Goal: Check status: Check status

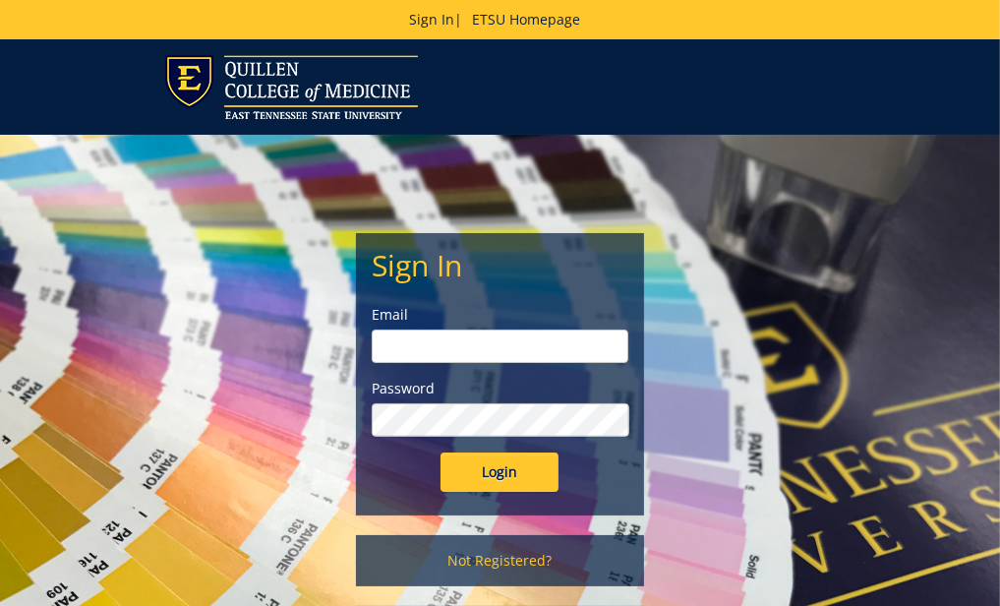
click at [415, 342] on input "email" at bounding box center [500, 345] width 257 height 33
click at [465, 351] on input "blpresley" at bounding box center [500, 345] width 257 height 33
type input "b"
type input "presleybl1@etsu.edu"
click at [441, 452] on input "Login" at bounding box center [500, 471] width 118 height 39
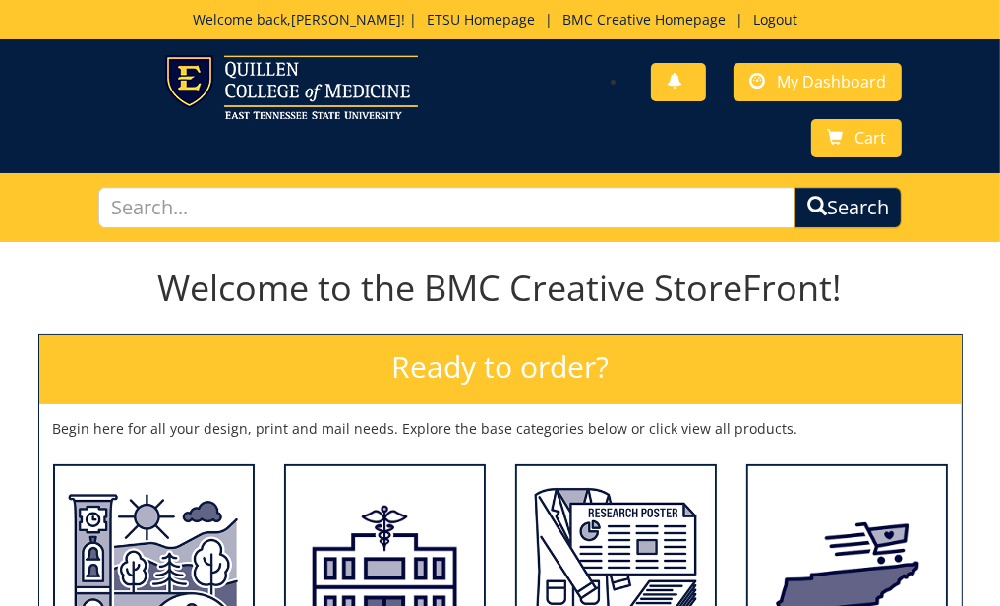
scroll to position [26, 0]
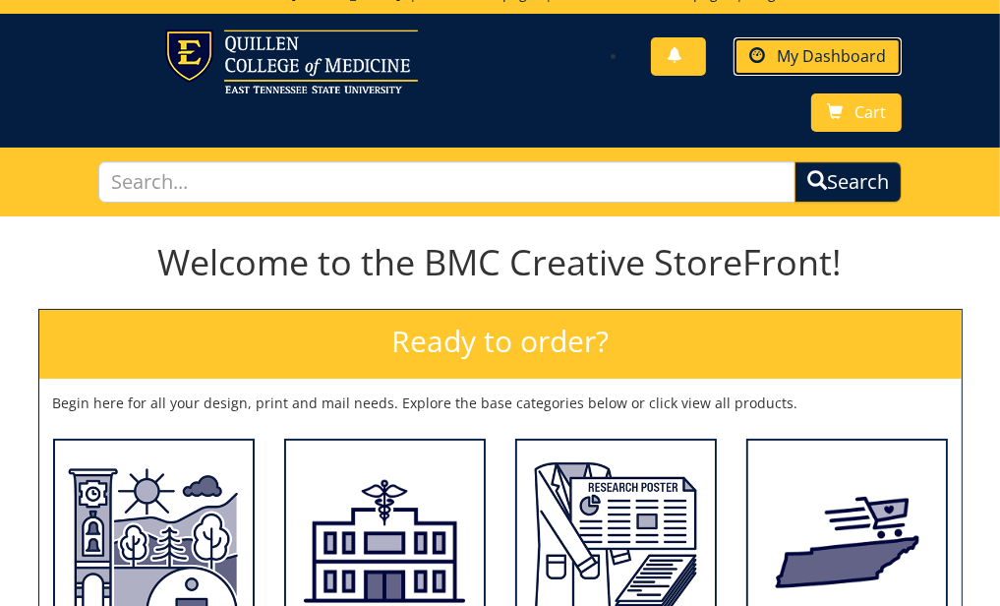
click at [828, 60] on span "My Dashboard" at bounding box center [831, 56] width 109 height 22
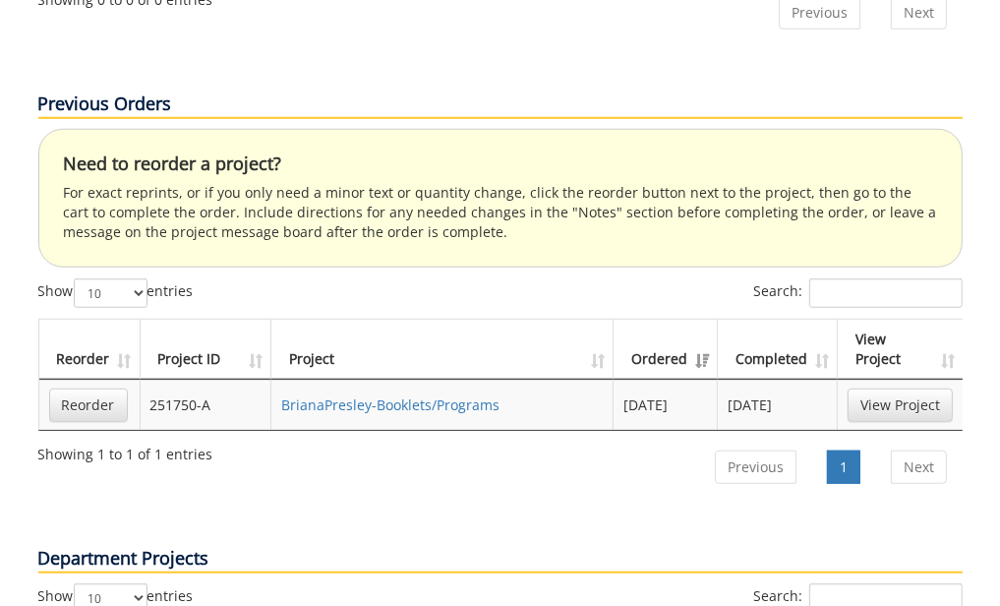
scroll to position [1047, 0]
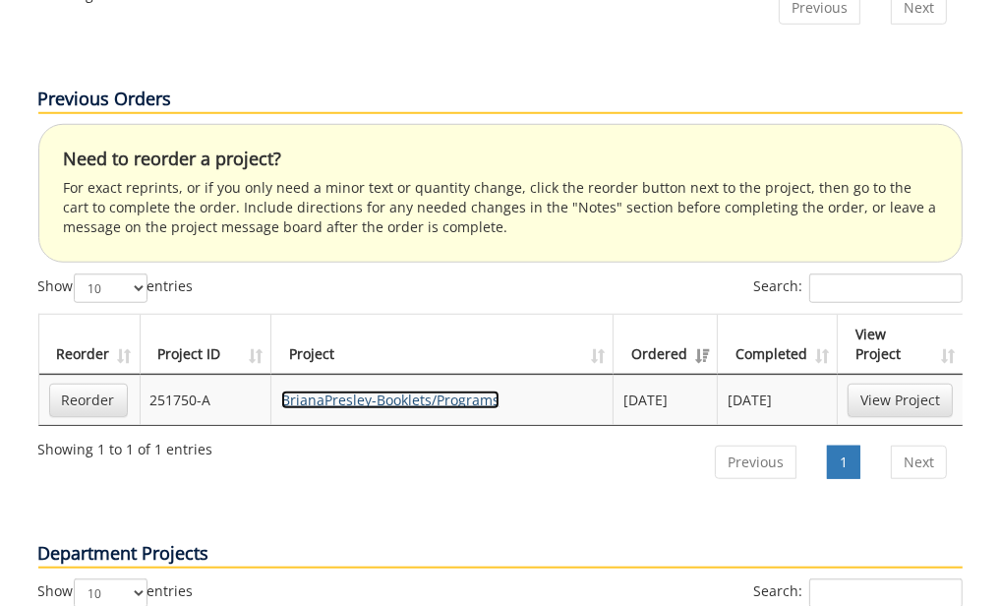
click at [432, 390] on link "BrianaPresley-Booklets/Programs" at bounding box center [390, 399] width 218 height 19
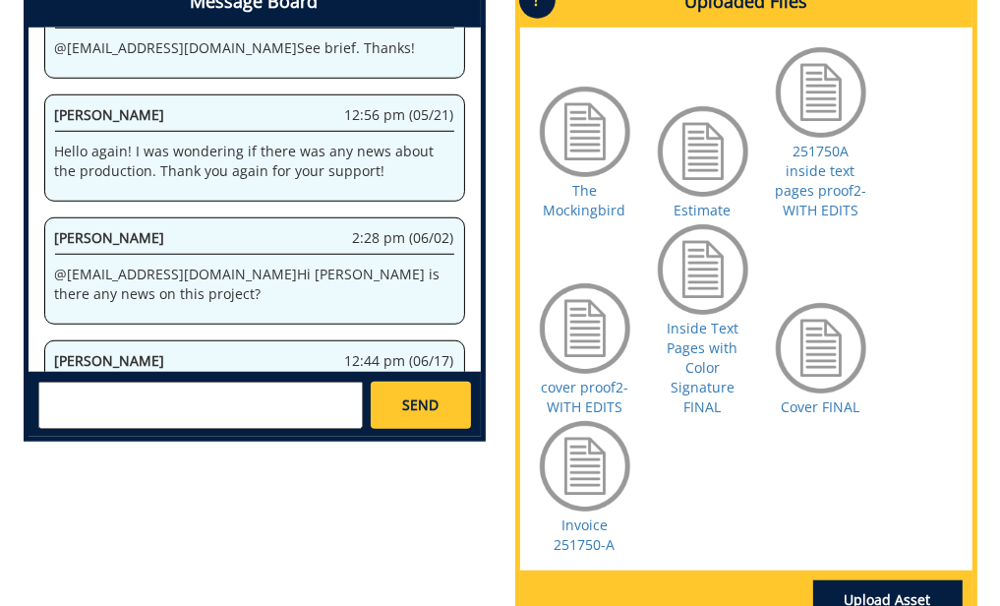
scroll to position [1008, 0]
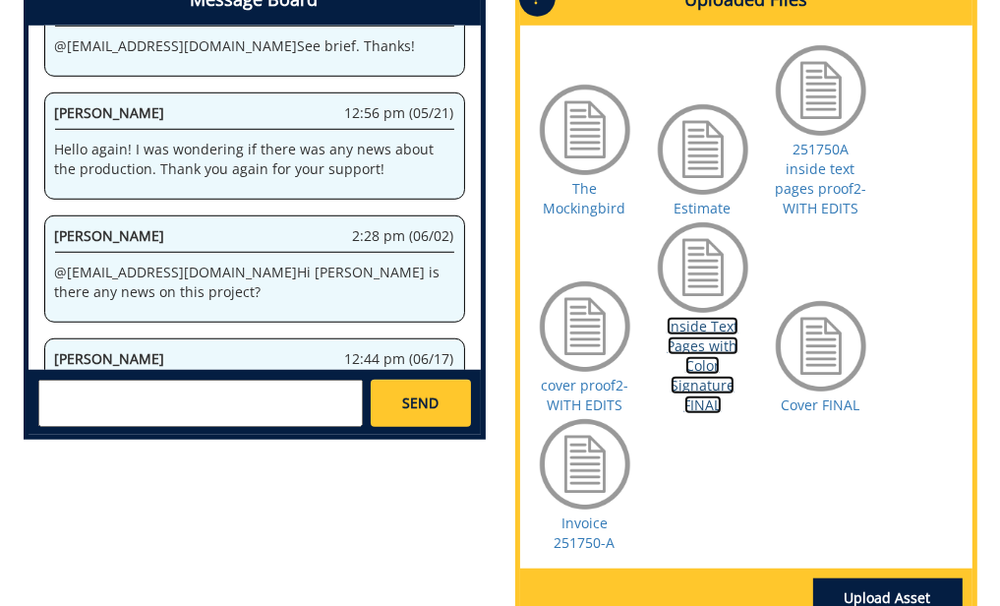
click at [713, 386] on link "Inside Text Pages with Color Signature FINAL" at bounding box center [703, 365] width 72 height 97
